Goal: Transaction & Acquisition: Purchase product/service

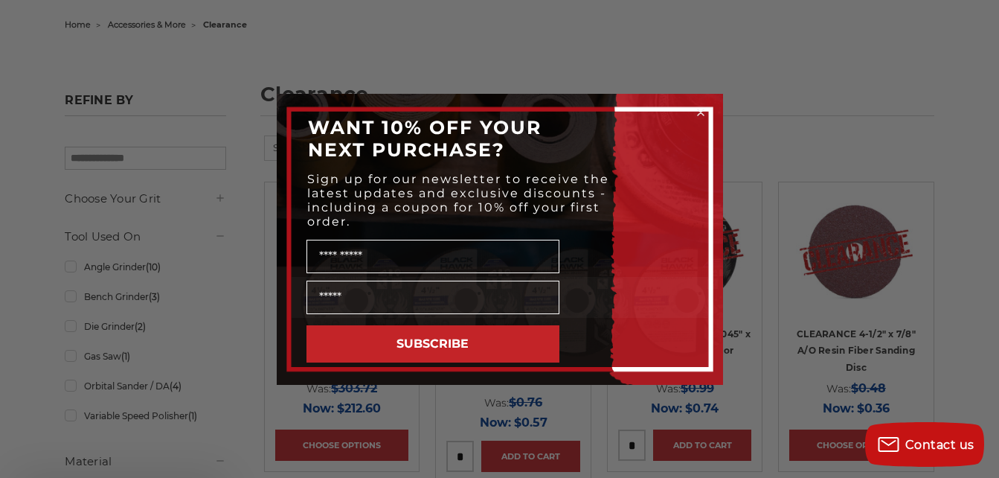
scroll to position [223, 0]
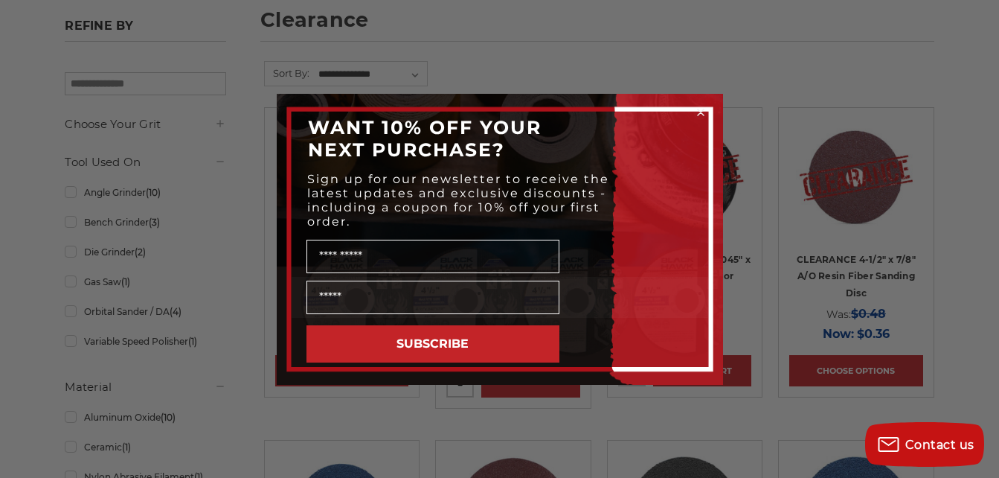
click at [701, 105] on icon "Close dialog" at bounding box center [700, 112] width 15 height 15
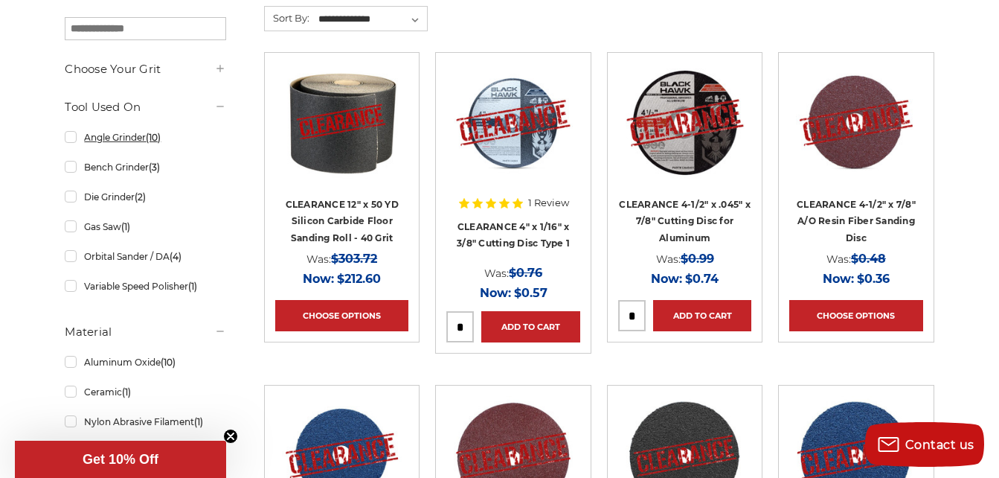
scroll to position [298, 0]
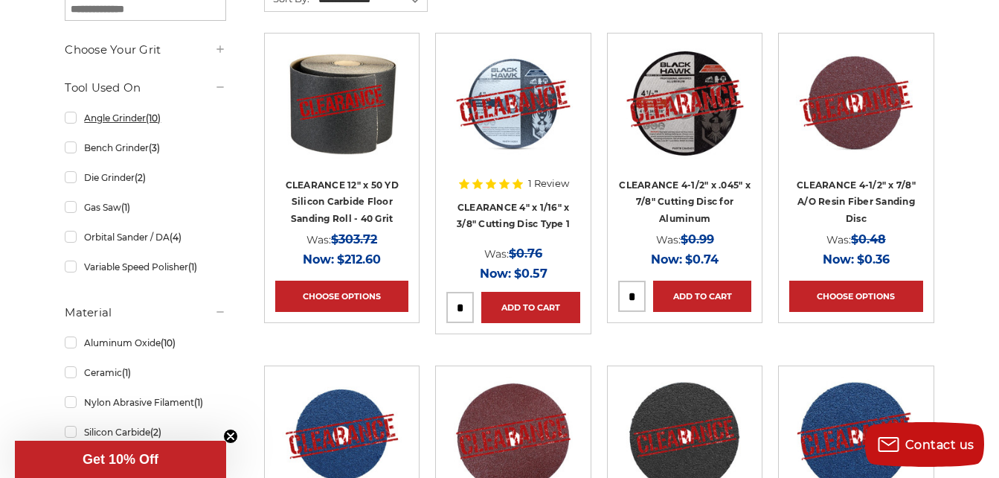
click at [73, 120] on link "Angle Grinder (10)" at bounding box center [145, 118] width 161 height 26
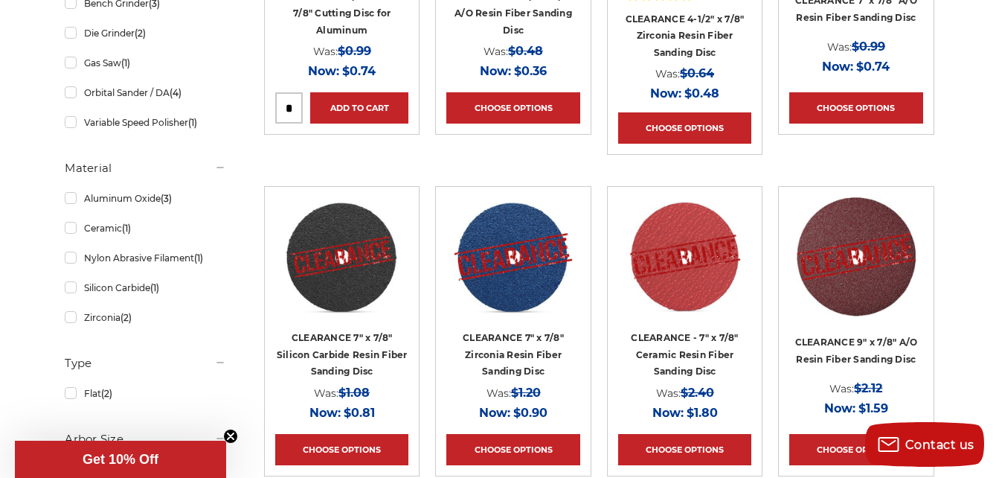
scroll to position [521, 0]
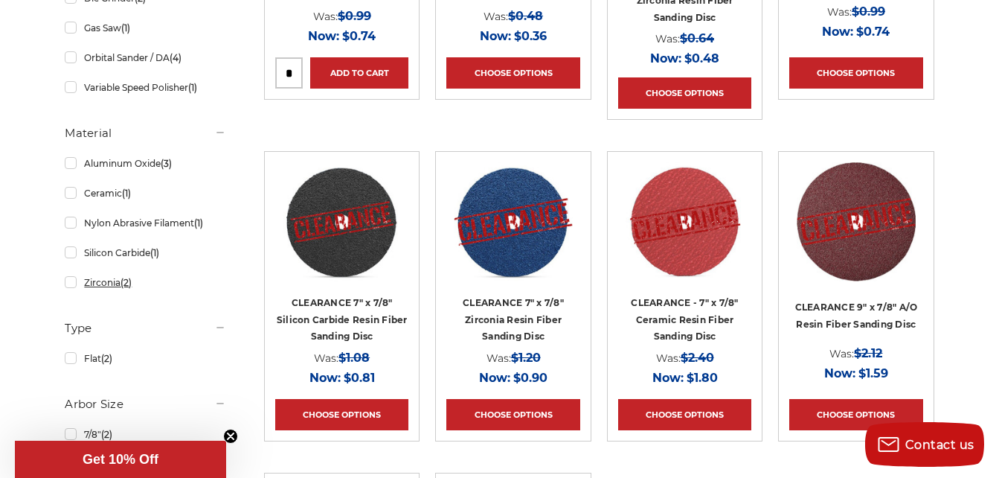
click at [72, 285] on link "Zirconia (2)" at bounding box center [145, 282] width 161 height 26
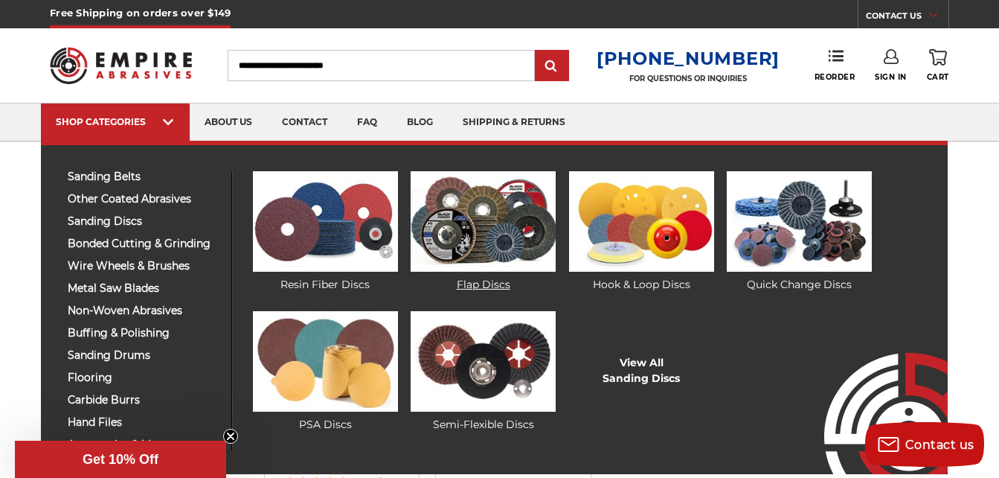
click at [508, 208] on img at bounding box center [483, 221] width 145 height 100
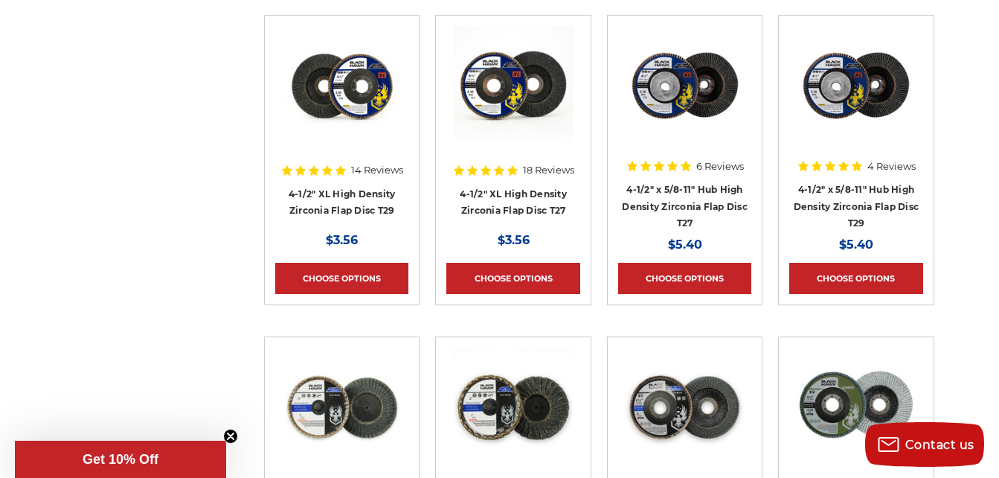
scroll to position [744, 0]
